Goal: Task Accomplishment & Management: Manage account settings

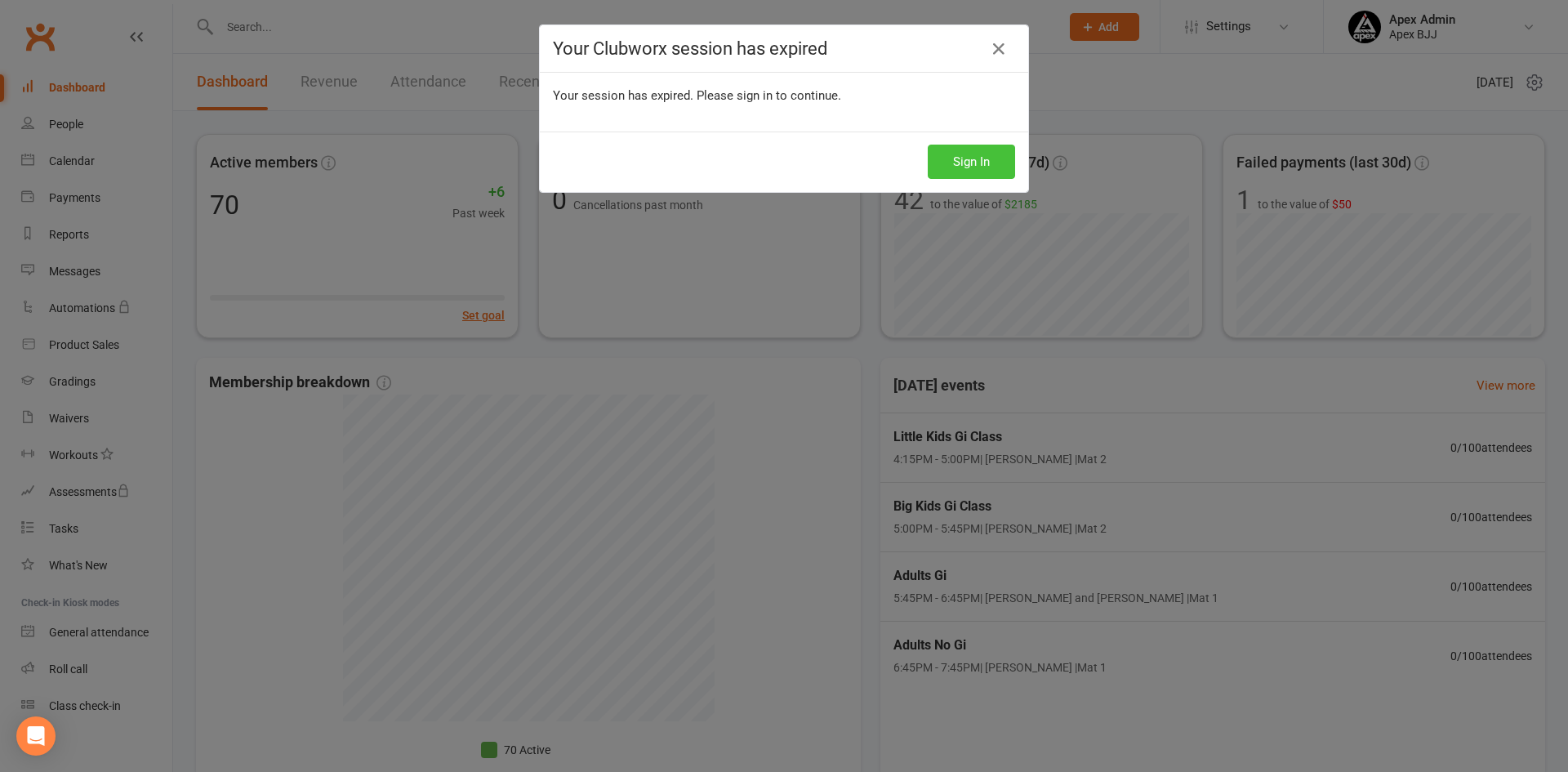
click at [930, 149] on button "Sign In" at bounding box center [971, 161] width 87 height 34
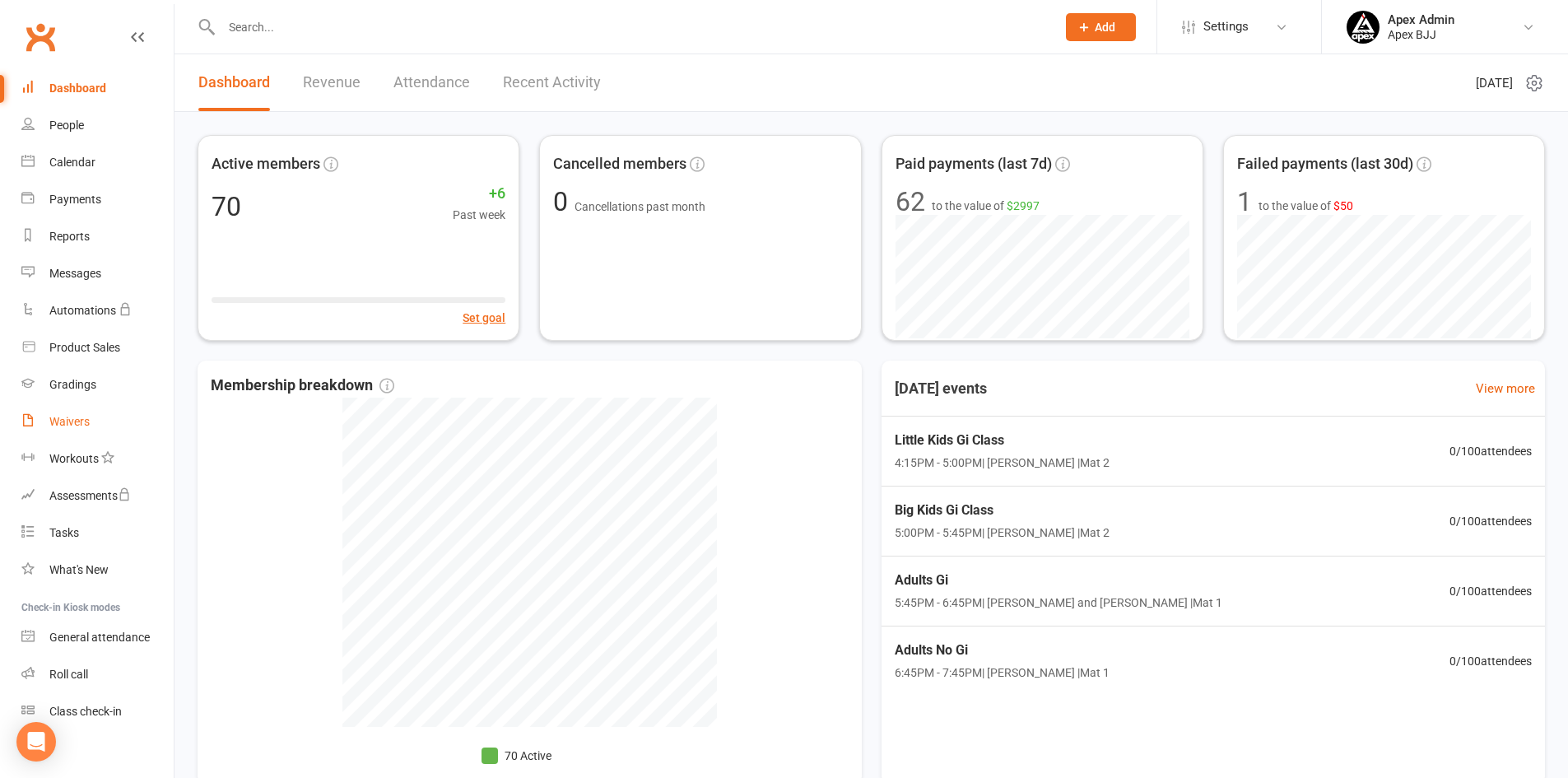
click at [56, 423] on div "Waivers" at bounding box center [69, 421] width 40 height 13
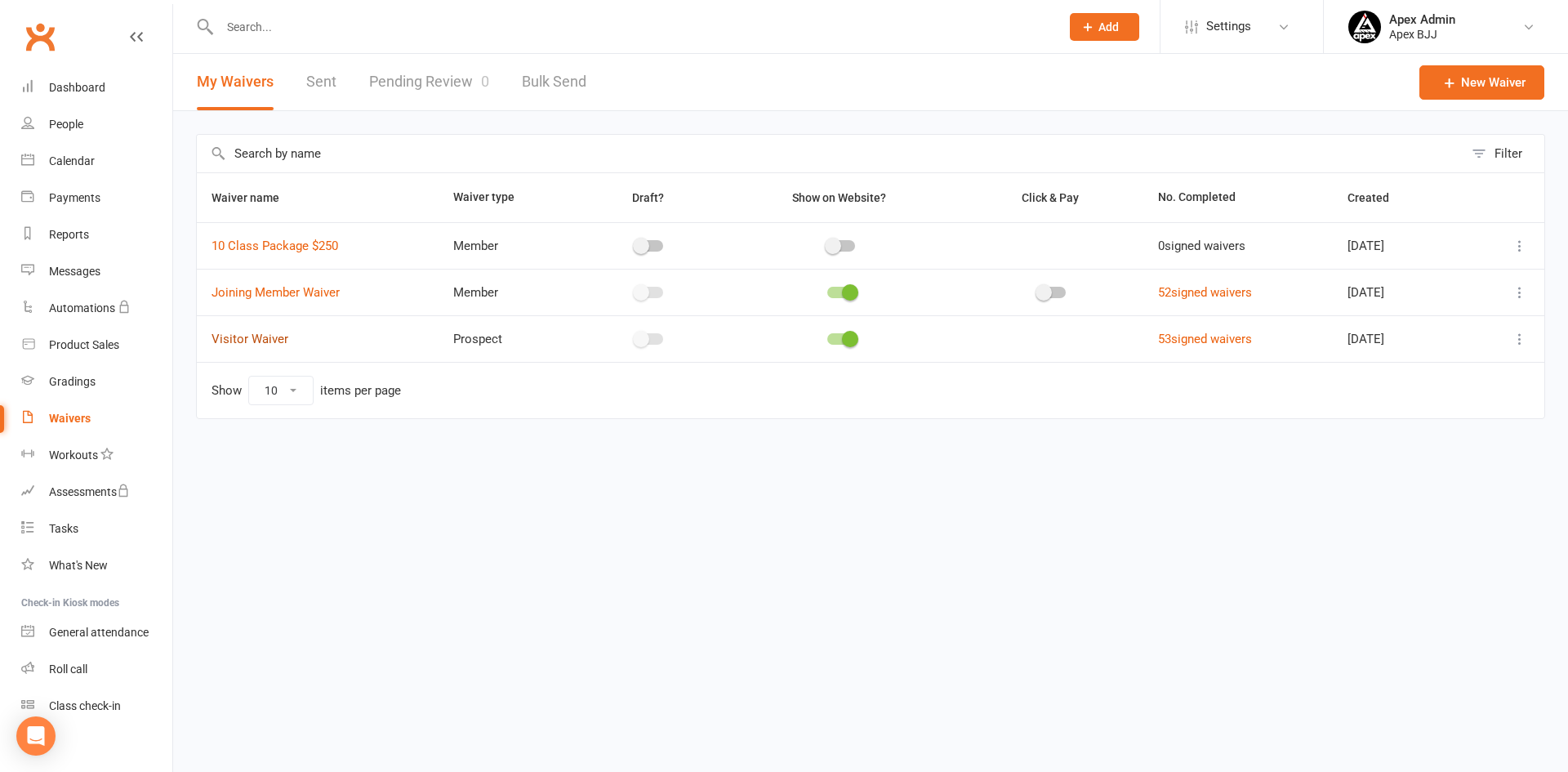
click at [245, 343] on link "Visitor Waiver" at bounding box center [249, 338] width 77 height 14
click at [1158, 342] on link "53 signed waivers" at bounding box center [1204, 338] width 94 height 14
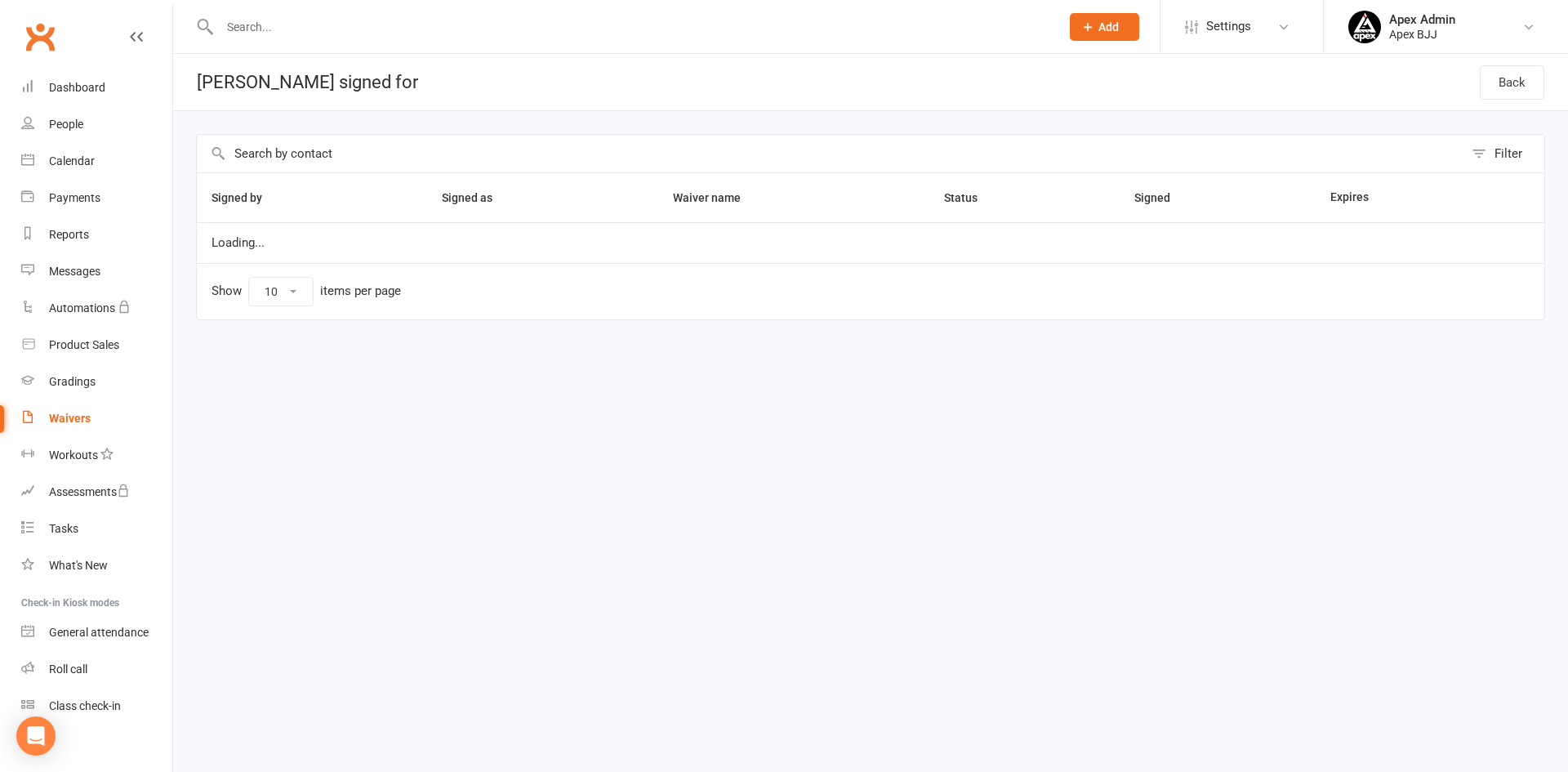
select select "100"
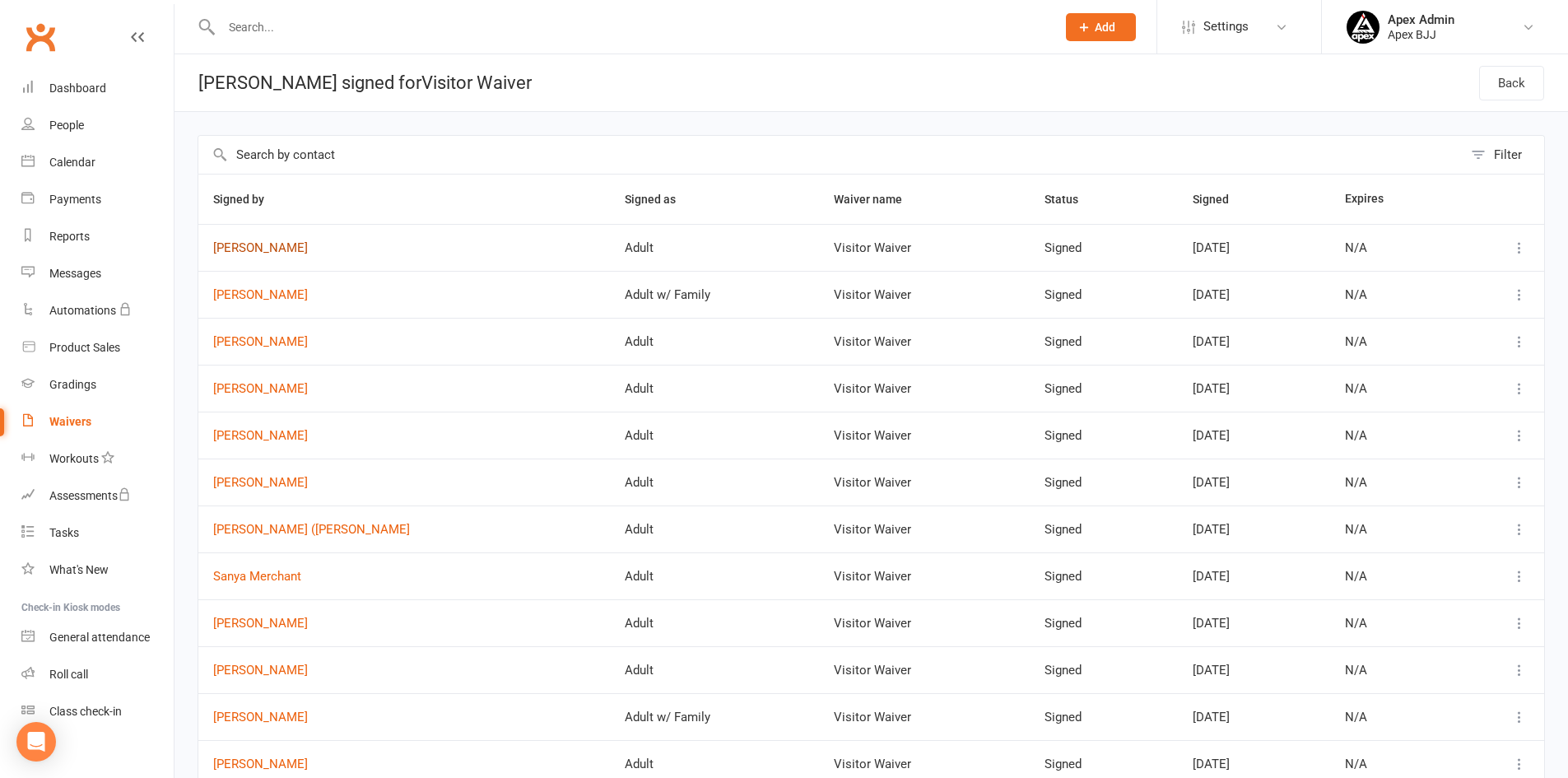
click at [255, 251] on link "[PERSON_NAME]" at bounding box center [404, 248] width 382 height 14
